Goal: Task Accomplishment & Management: Use online tool/utility

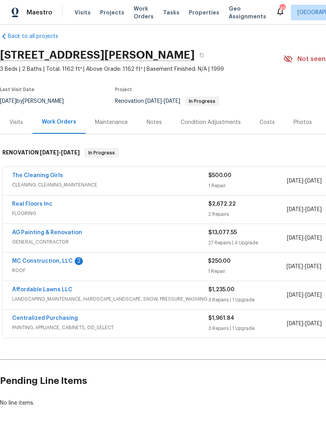
scroll to position [8, 0]
click at [37, 259] on link "MC Construction, LLC" at bounding box center [42, 260] width 61 height 5
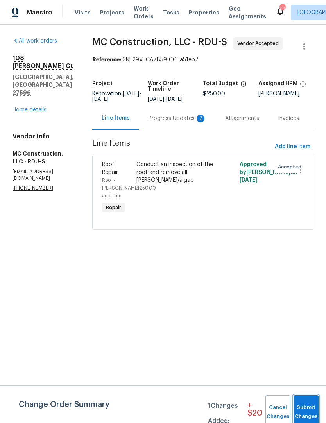
click at [311, 403] on button "Submit Changes" at bounding box center [306, 413] width 25 height 34
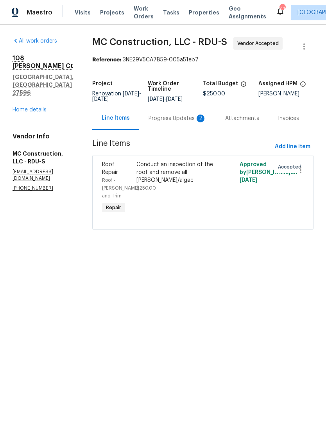
click at [188, 122] on div "Progress Updates 2" at bounding box center [178, 119] width 58 height 8
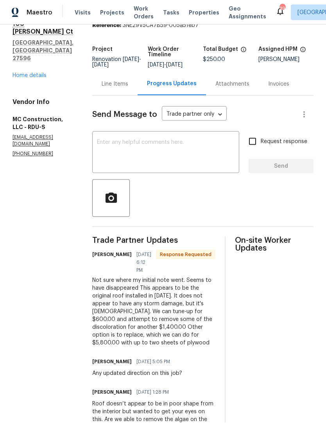
scroll to position [32, 0]
click at [105, 140] on textarea at bounding box center [166, 153] width 138 height 27
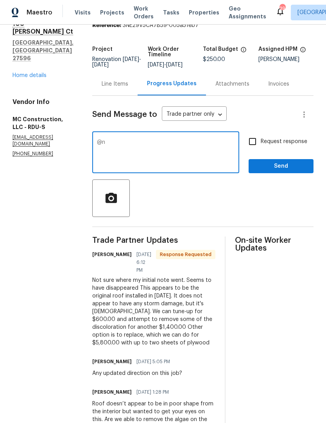
type textarea "@"
click at [21, 73] on link "Home details" at bounding box center [30, 75] width 34 height 5
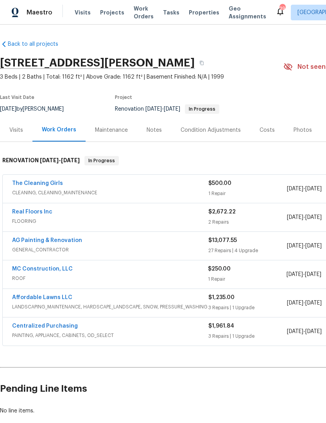
click at [30, 209] on link "Real Floors Inc" at bounding box center [32, 211] width 40 height 5
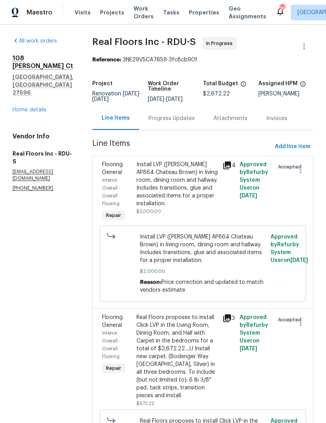
click at [175, 117] on div "Progress Updates" at bounding box center [171, 118] width 65 height 23
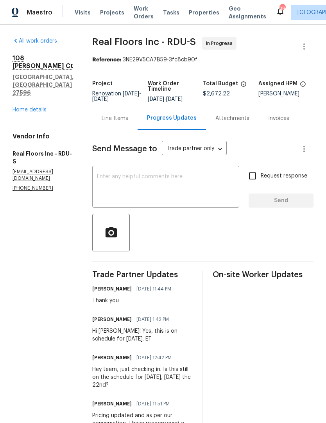
click at [140, 186] on textarea at bounding box center [166, 187] width 138 height 27
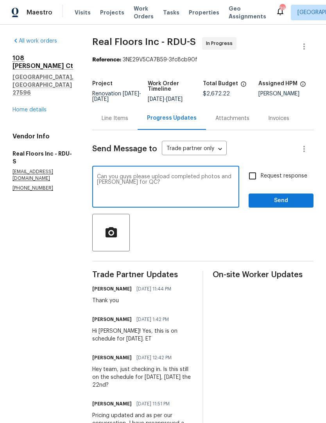
type textarea "Can you guys please upload completed photos and mark ready for QC?"
click at [254, 183] on input "Request response" at bounding box center [253, 176] width 16 height 16
checkbox input "true"
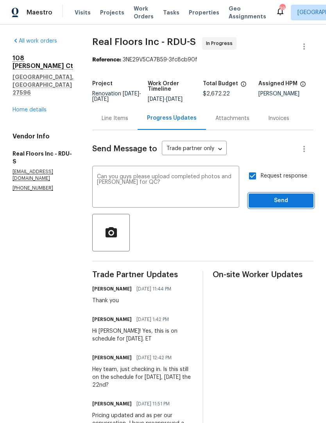
click at [276, 206] on span "Send" at bounding box center [281, 201] width 52 height 10
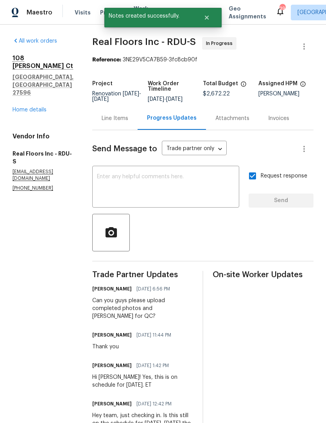
click at [24, 107] on link "Home details" at bounding box center [30, 109] width 34 height 5
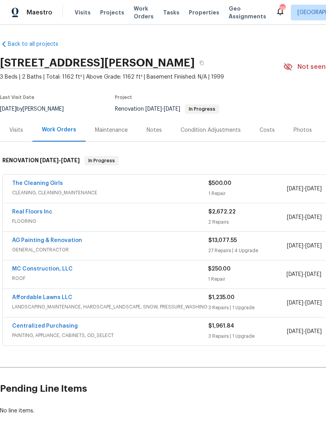
click at [36, 181] on link "The Cleaning Girls" at bounding box center [37, 183] width 51 height 5
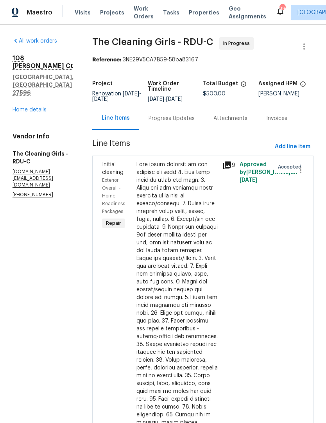
click at [184, 117] on div "Progress Updates" at bounding box center [171, 118] width 65 height 23
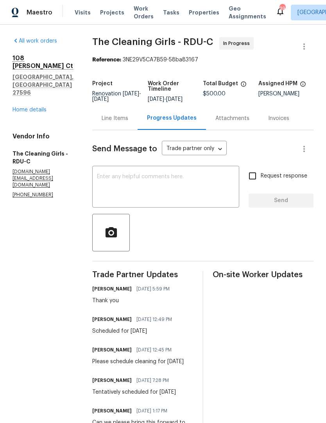
click at [19, 107] on link "Home details" at bounding box center [30, 109] width 34 height 5
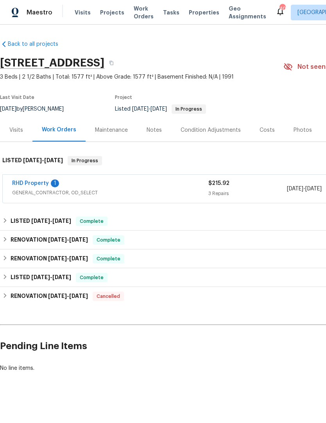
click at [43, 181] on link "RHD Property" at bounding box center [30, 183] width 37 height 5
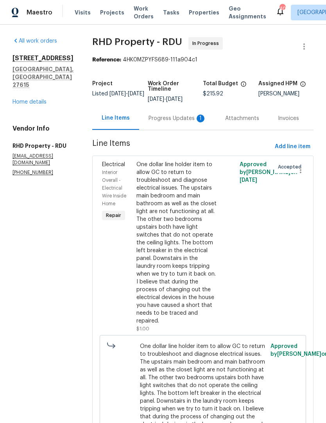
click at [178, 119] on div "Progress Updates 1" at bounding box center [178, 119] width 58 height 8
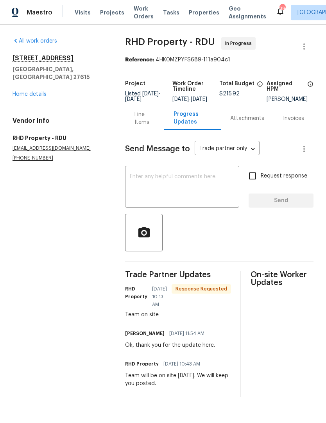
click at [149, 189] on textarea at bounding box center [182, 187] width 105 height 27
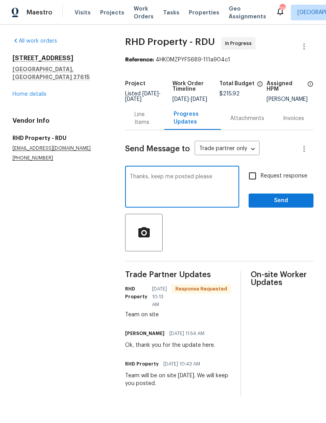
type textarea "Thanks, keep me posted please"
click at [252, 184] on input "Request response" at bounding box center [253, 176] width 16 height 16
checkbox input "true"
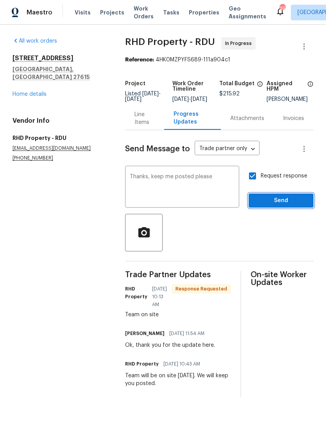
click at [273, 206] on span "Send" at bounding box center [281, 201] width 52 height 10
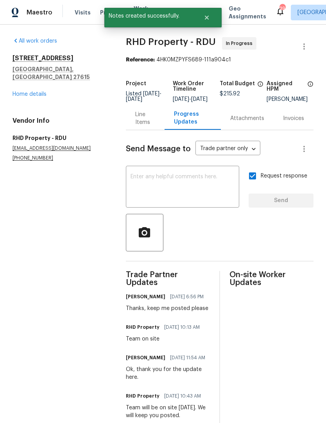
click at [30, 92] on link "Home details" at bounding box center [30, 94] width 34 height 5
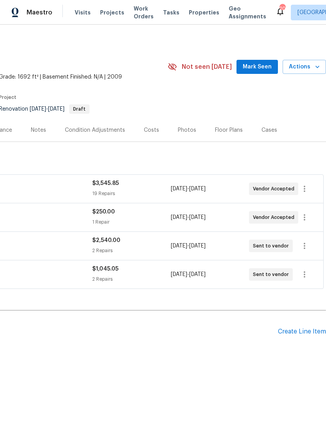
scroll to position [0, 116]
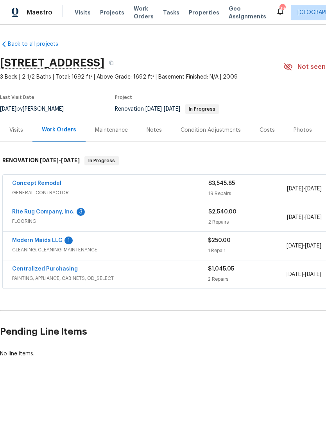
click at [43, 238] on link "Modern Maids LLC" at bounding box center [37, 240] width 50 height 5
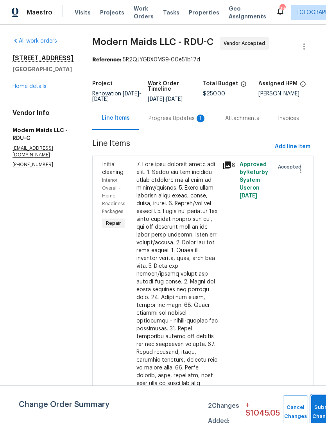
click at [314, 402] on button "Submit Changes" at bounding box center [323, 413] width 25 height 34
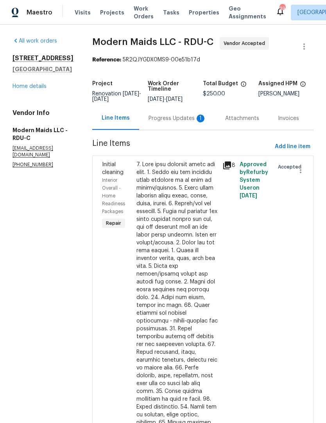
click at [191, 129] on div "Progress Updates 1" at bounding box center [177, 118] width 77 height 23
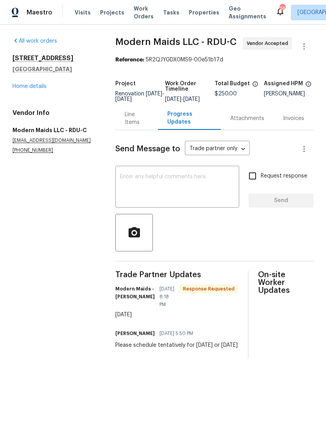
click at [29, 89] on link "Home details" at bounding box center [30, 86] width 34 height 5
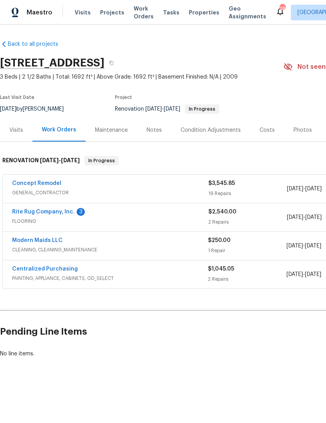
click at [27, 186] on link "Concept Remodel" at bounding box center [36, 183] width 49 height 5
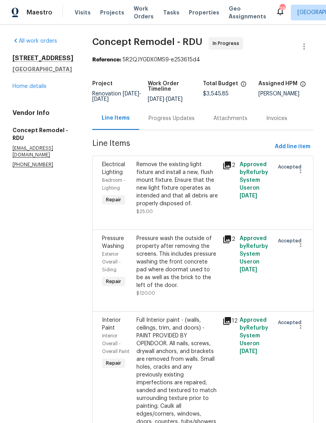
click at [149, 119] on div "Progress Updates" at bounding box center [172, 119] width 46 height 8
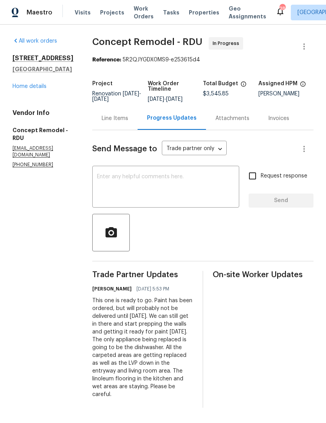
click at [97, 186] on textarea at bounding box center [166, 187] width 138 height 27
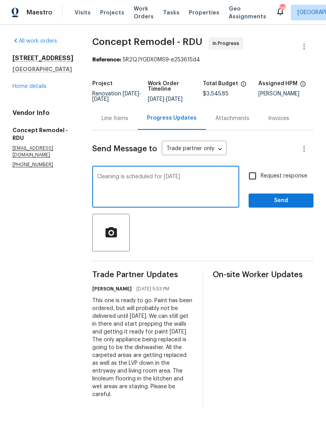
type textarea "Cleaning is scheduled for Monday 9/1"
click at [271, 198] on span "Send" at bounding box center [281, 201] width 52 height 10
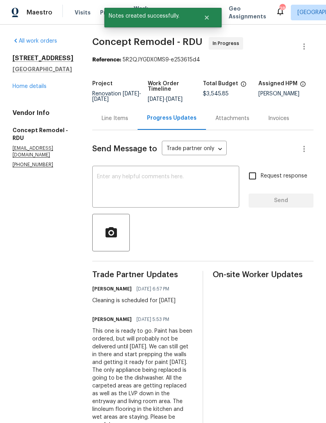
click at [25, 89] on link "Home details" at bounding box center [30, 86] width 34 height 5
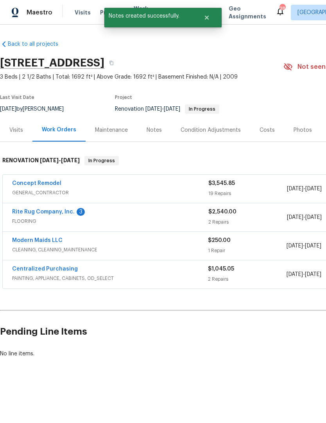
click at [36, 211] on link "Rite Rug Company, Inc." at bounding box center [43, 211] width 63 height 5
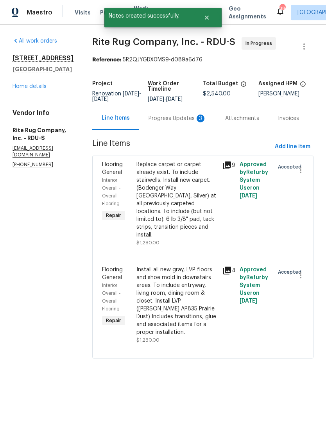
click at [181, 121] on div "Progress Updates 3" at bounding box center [178, 119] width 58 height 8
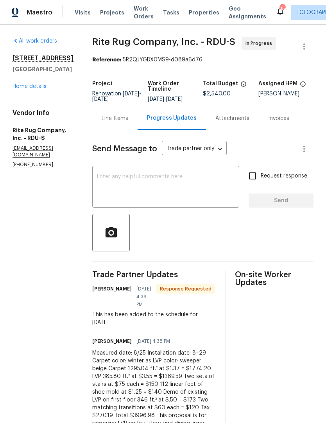
click at [29, 89] on link "Home details" at bounding box center [30, 86] width 34 height 5
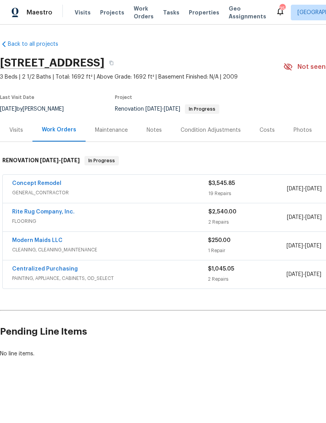
click at [30, 182] on link "Concept Remodel" at bounding box center [36, 183] width 49 height 5
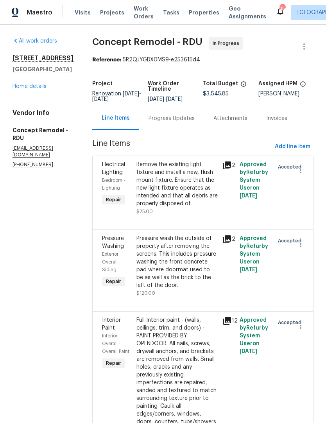
click at [150, 123] on div "Progress Updates" at bounding box center [171, 118] width 65 height 23
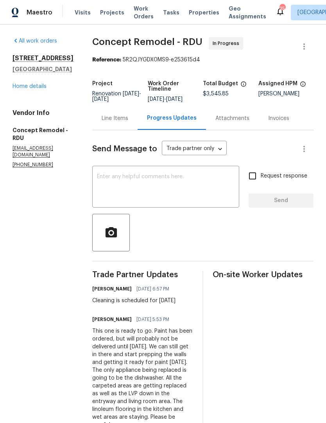
click at [97, 188] on textarea at bounding box center [166, 187] width 138 height 27
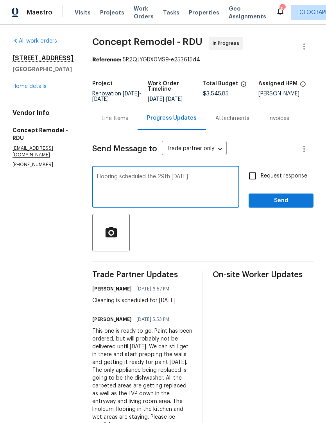
type textarea "Flooring scheduled the 29th Friday"
click at [259, 176] on input "Request response" at bounding box center [253, 176] width 16 height 16
checkbox input "true"
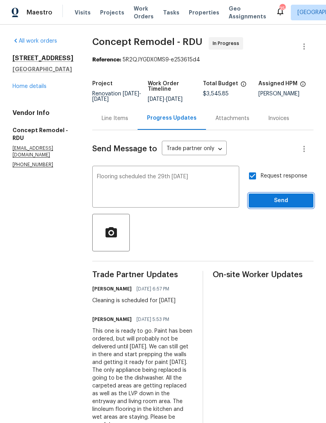
click at [277, 201] on span "Send" at bounding box center [281, 201] width 52 height 10
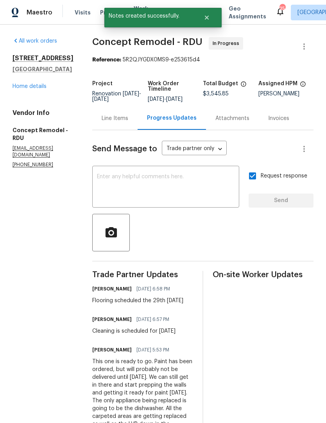
click at [26, 90] on div "2220 Valley Edge Dr Unit 103 Raleigh, NC 27614 Home details" at bounding box center [43, 72] width 61 height 36
click at [23, 89] on link "Home details" at bounding box center [30, 86] width 34 height 5
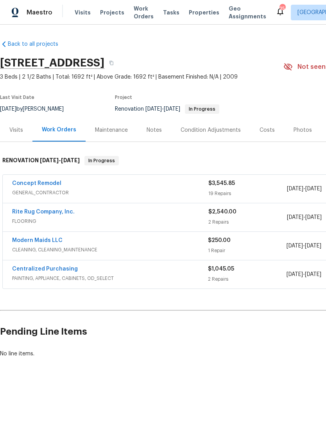
click at [153, 127] on div "Notes" at bounding box center [154, 130] width 15 height 8
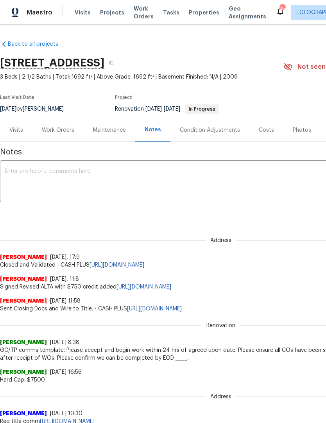
click at [25, 184] on textarea at bounding box center [221, 182] width 433 height 27
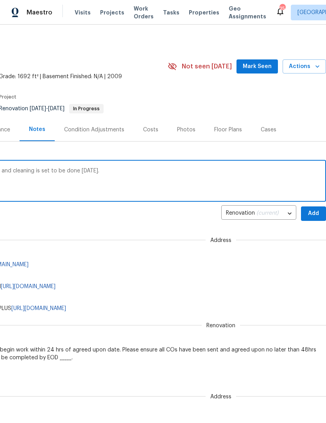
scroll to position [0, 116]
type textarea "Flooring is scheduled to be installed Friday the 29th and cleaning is set to be…"
click at [318, 213] on span "Add" at bounding box center [314, 214] width 13 height 10
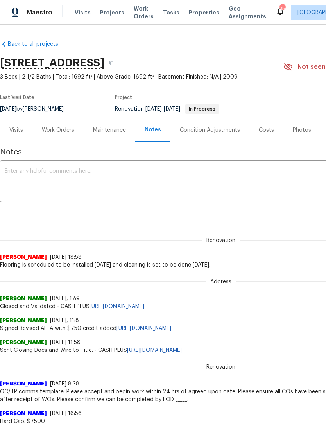
scroll to position [0, 0]
click at [59, 133] on div "Work Orders" at bounding box center [58, 130] width 32 height 8
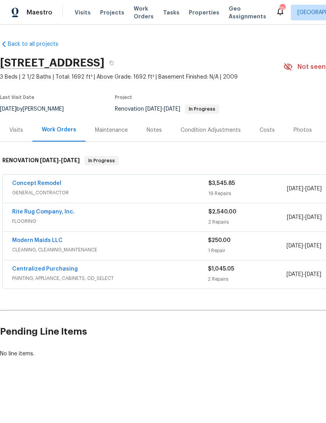
click at [26, 214] on link "Rite Rug Company, Inc." at bounding box center [43, 211] width 63 height 5
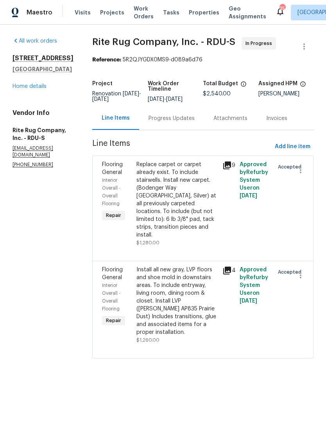
click at [185, 122] on div "Progress Updates" at bounding box center [172, 119] width 46 height 8
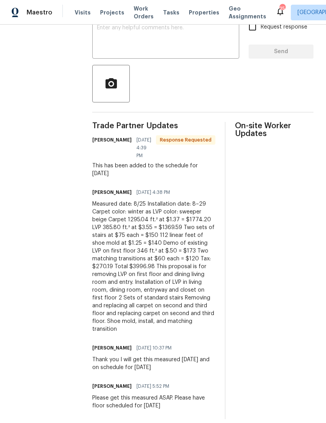
scroll to position [149, 0]
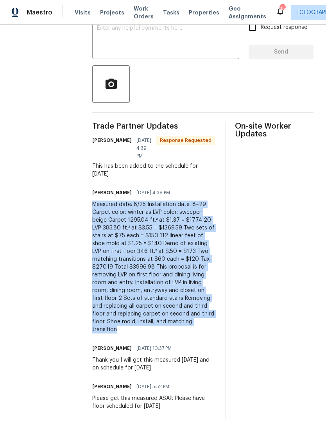
copy div "Measured date: 8/25 Installation date: 8–29 Carpet color: winter as LVP color: …"
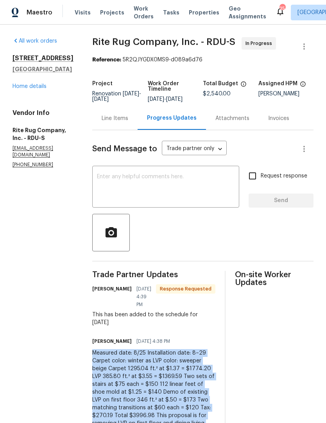
scroll to position [0, 0]
click at [118, 122] on div "Line Items" at bounding box center [115, 119] width 27 height 8
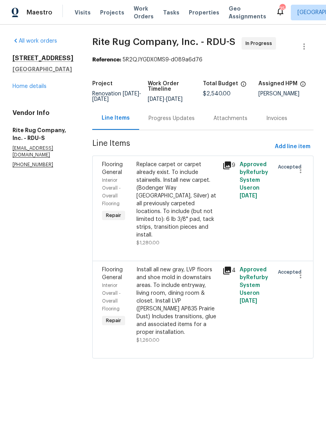
click at [205, 230] on div "Replace carpet or carpet already exist. To include stairwells. Install new carp…" at bounding box center [177, 200] width 81 height 78
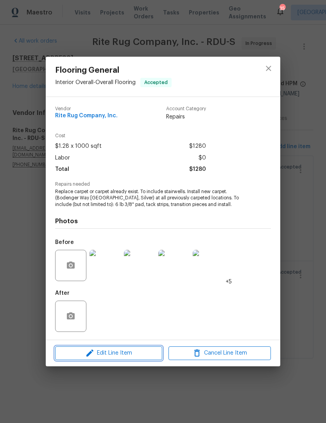
click at [131, 351] on span "Edit Line Item" at bounding box center [109, 354] width 103 height 10
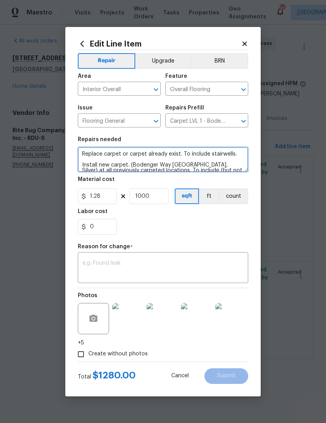
click at [84, 151] on textarea "Replace carpet or carpet already exist. To include stairwells. Install new carp…" at bounding box center [163, 159] width 171 height 25
click at [83, 153] on textarea "Replace carpet or carpet already exist. To include stairwells. Install new carp…" at bounding box center [163, 159] width 171 height 25
paste textarea "Measured date: 8/25 Installation date: 8–29 Carpet color: winter as LVP color: …"
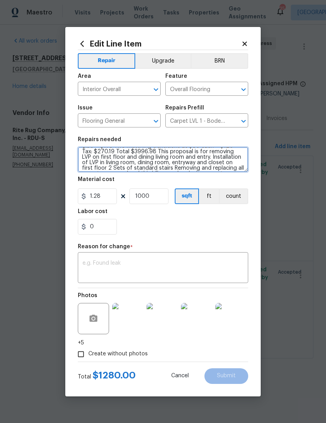
scroll to position [34, 0]
type textarea "Measured date: 8/25 Installation date: 8–29 Carpet color: winter as LVP color: …"
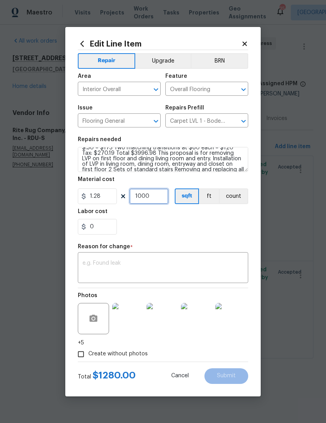
click at [156, 196] on input "1000" at bounding box center [149, 197] width 39 height 16
click at [104, 197] on input "1.28" at bounding box center [97, 197] width 39 height 16
click at [157, 198] on input "1000" at bounding box center [149, 197] width 39 height 16
type input "1"
click at [97, 201] on input "1.28" at bounding box center [97, 197] width 39 height 16
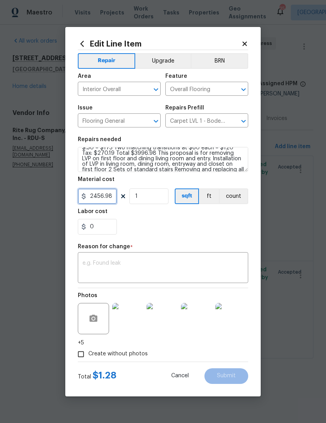
type input "2456.98"
click at [152, 226] on div "0" at bounding box center [163, 227] width 171 height 16
click at [88, 265] on textarea at bounding box center [163, 269] width 161 height 16
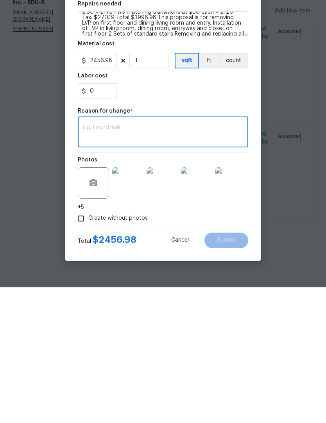
click at [83, 261] on textarea at bounding box center [163, 269] width 161 height 16
click at [84, 261] on textarea at bounding box center [163, 269] width 161 height 16
type textarea "Updated quote to match vendors estimate"
click at [233, 373] on span "Submit" at bounding box center [226, 376] width 19 height 6
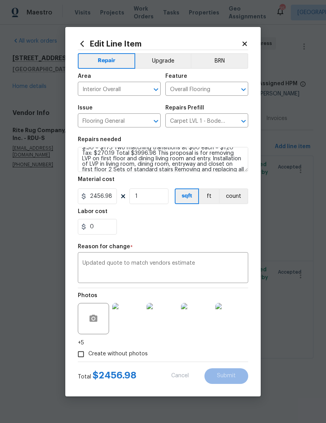
type textarea "Replace carpet or carpet already exist. To include stairwells. Install new carp…"
type input "1000"
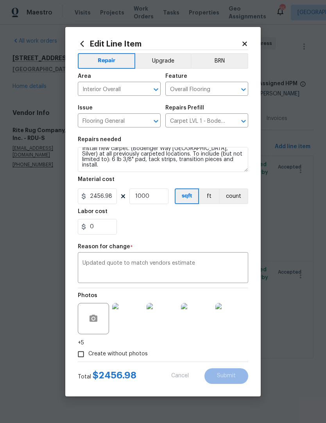
type input "1.28"
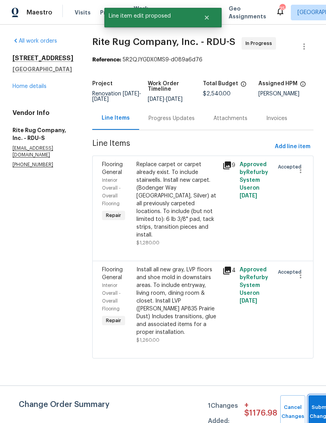
click at [310, 405] on button "Submit Changes" at bounding box center [321, 413] width 25 height 34
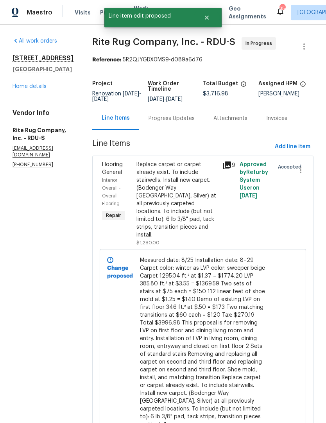
click at [315, 263] on div "All work orders 2220 Valley Edge Dr Unit 103 Raleigh, NC 27614 Home details Ven…" at bounding box center [163, 309] width 326 height 568
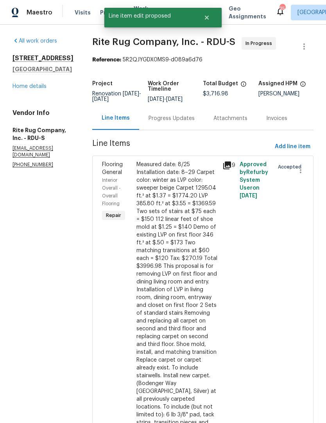
click at [176, 122] on div "Progress Updates" at bounding box center [172, 119] width 46 height 8
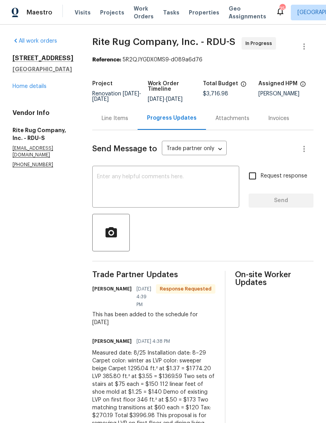
click at [114, 187] on textarea at bounding box center [166, 187] width 138 height 27
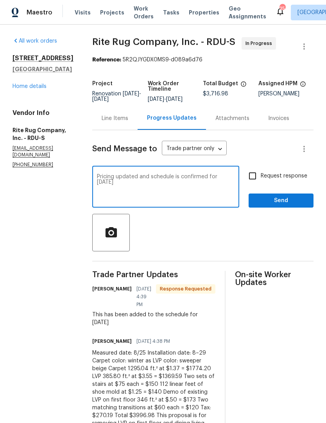
type textarea "Pricing updated and schedule is confirmed for Friday the 29th"
click at [255, 179] on input "Request response" at bounding box center [253, 176] width 16 height 16
checkbox input "true"
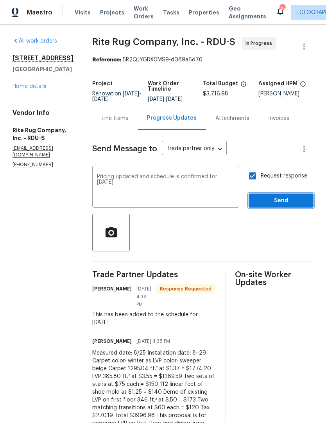
click at [272, 204] on span "Send" at bounding box center [281, 201] width 52 height 10
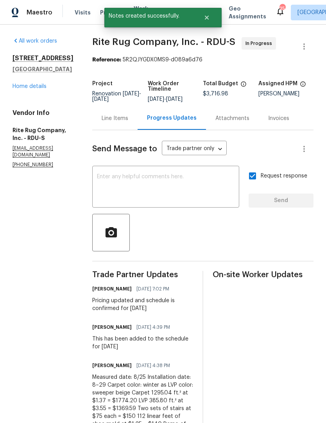
click at [20, 89] on link "Home details" at bounding box center [30, 86] width 34 height 5
